Goal: Transaction & Acquisition: Purchase product/service

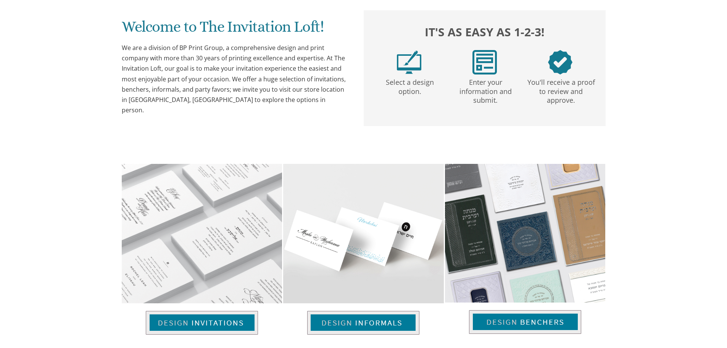
scroll to position [229, 0]
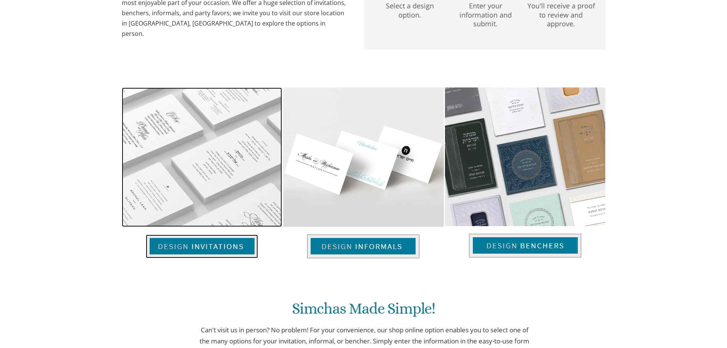
click at [214, 244] on img at bounding box center [202, 246] width 112 height 24
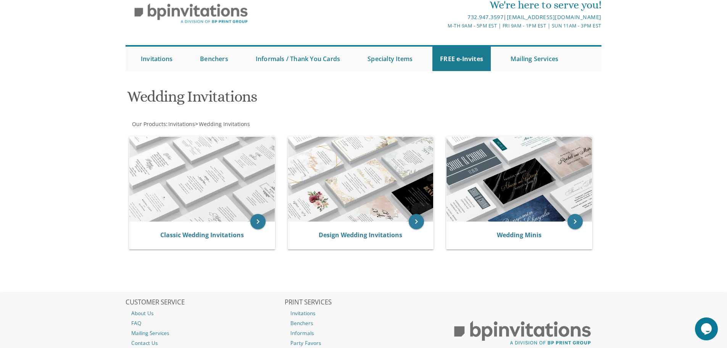
scroll to position [19, 0]
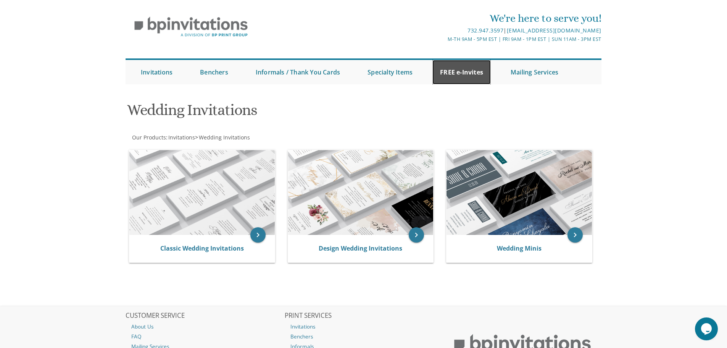
click at [453, 68] on link "FREE e-Invites" at bounding box center [461, 72] width 58 height 24
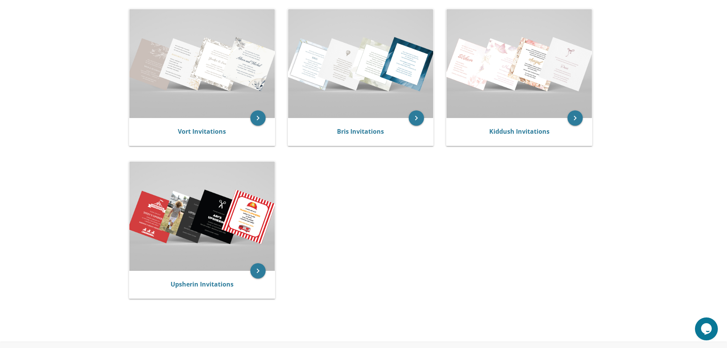
scroll to position [76, 0]
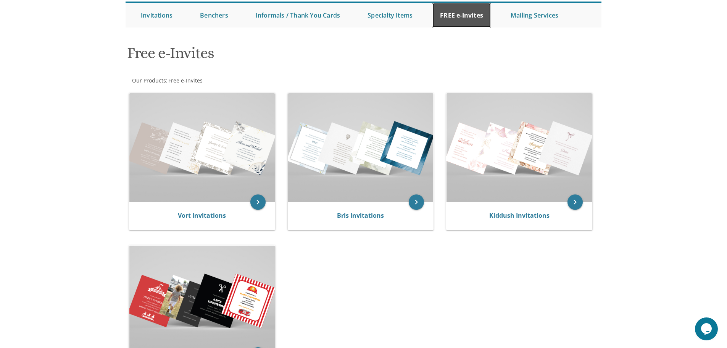
click at [465, 16] on link "FREE e-Invites" at bounding box center [461, 15] width 58 height 24
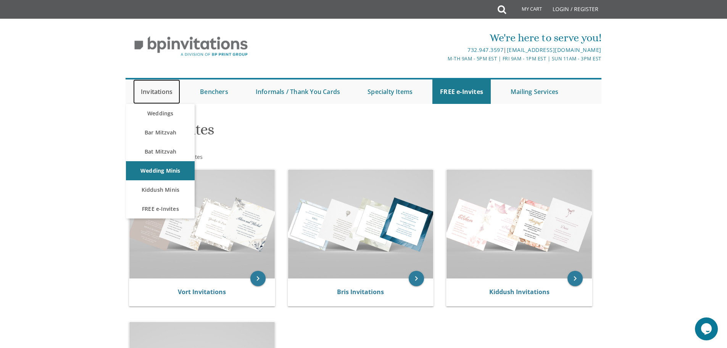
click at [165, 92] on link "Invitations" at bounding box center [156, 91] width 47 height 24
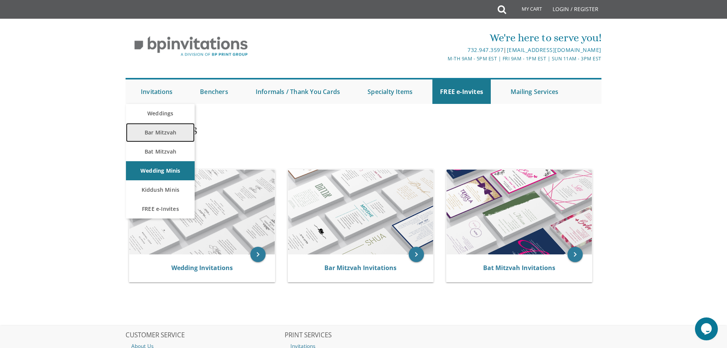
click at [170, 134] on link "Bar Mitzvah" at bounding box center [160, 132] width 69 height 19
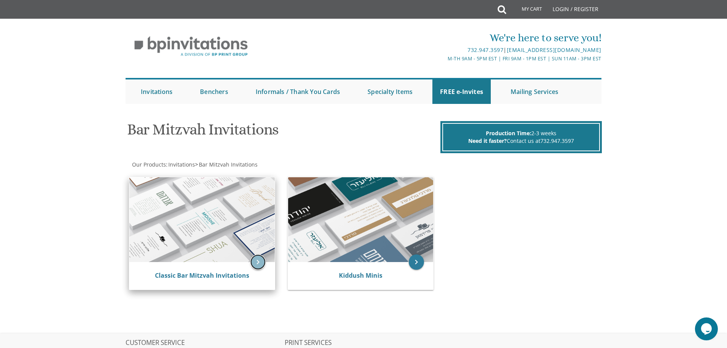
click at [258, 263] on icon "keyboard_arrow_right" at bounding box center [257, 261] width 15 height 15
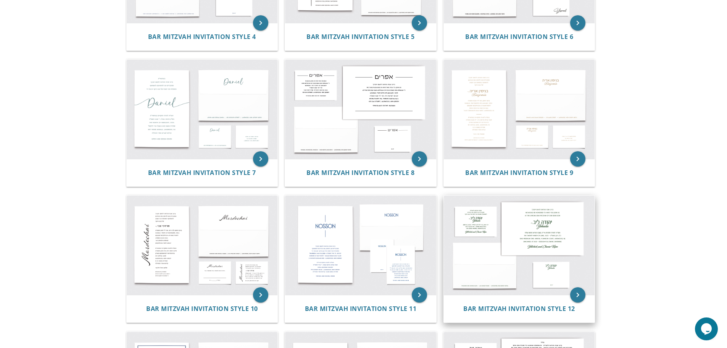
scroll to position [382, 0]
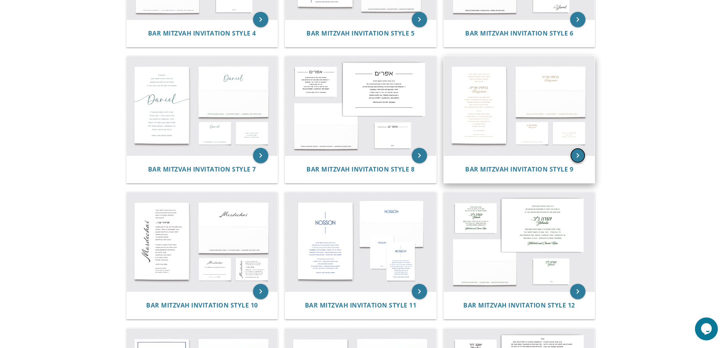
click at [578, 155] on icon "keyboard_arrow_right" at bounding box center [577, 155] width 15 height 15
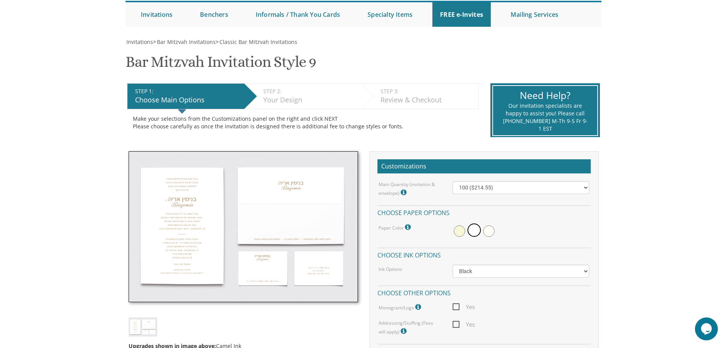
scroll to position [76, 0]
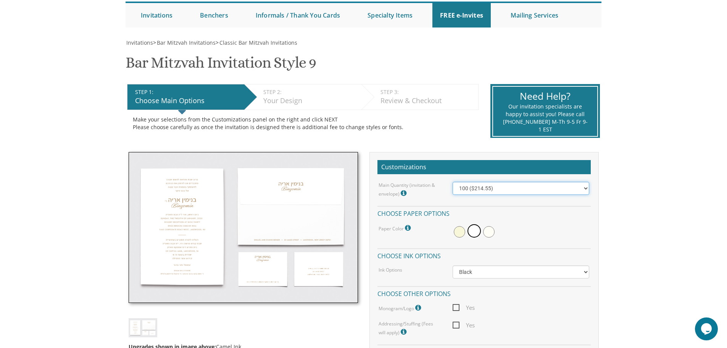
click at [585, 191] on select "100 ($214.55) 200 ($254.60) 300 ($294.25) 400 ($333.55) 500 ($373.90) 600 ($413…" at bounding box center [521, 188] width 137 height 13
click at [453, 182] on select "100 ($214.55) 200 ($254.60) 300 ($294.25) 400 ($333.55) 500 ($373.90) 600 ($413…" at bounding box center [521, 188] width 137 height 13
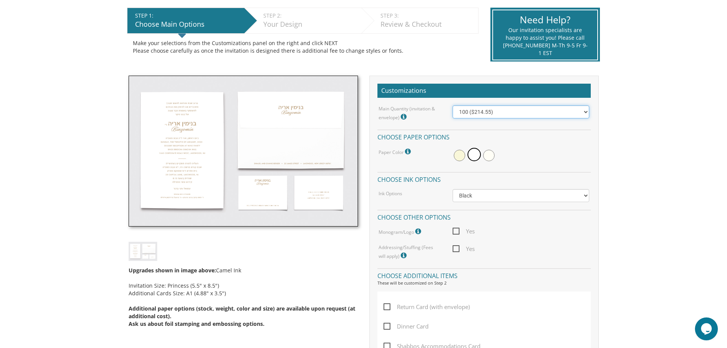
scroll to position [191, 0]
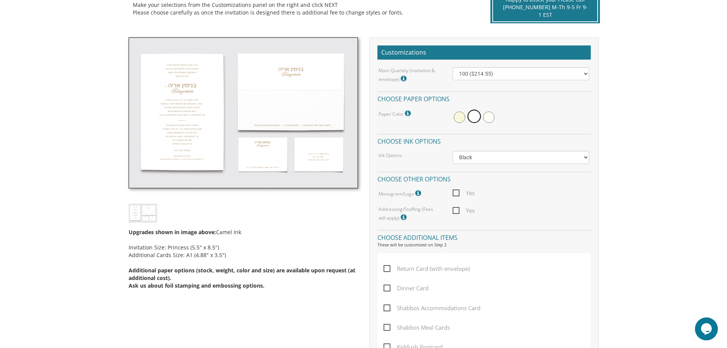
click at [458, 190] on span "Yes" at bounding box center [464, 193] width 22 height 10
click at [458, 190] on input "Yes" at bounding box center [455, 192] width 5 height 5
checkbox input "true"
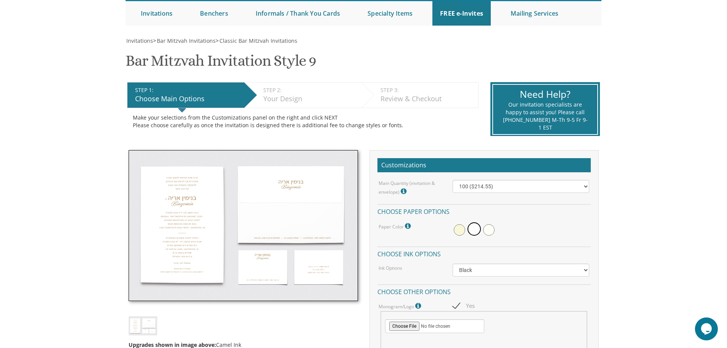
scroll to position [76, 0]
